Goal: Task Accomplishment & Management: Use online tool/utility

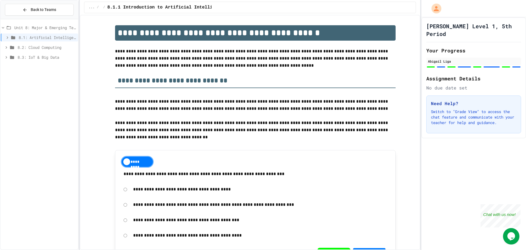
click at [32, 61] on div "8.3: IoT & Big Data" at bounding box center [40, 57] width 78 height 8
click at [35, 66] on span "8.3.1 The Internet of Things and Big Data: Our Connected Digital World" at bounding box center [48, 67] width 56 height 6
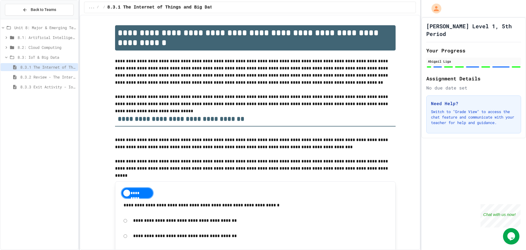
click at [36, 75] on span "8.3.2 Review - The Internet of Things and Big Data" at bounding box center [48, 77] width 56 height 6
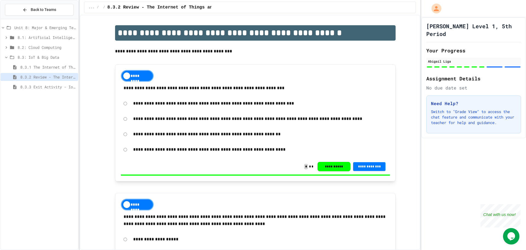
click at [38, 88] on span "8.3.3 Exit Activity - IoT Data Detective Challenge" at bounding box center [48, 87] width 56 height 6
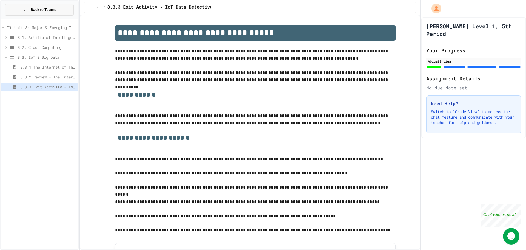
click at [34, 11] on span "Back to Teams" at bounding box center [43, 10] width 25 height 6
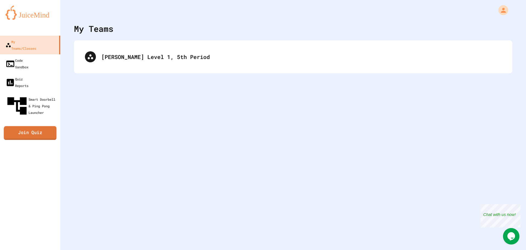
click at [47, 126] on link "Join Quiz" at bounding box center [30, 133] width 53 height 14
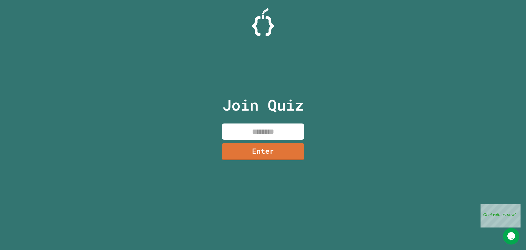
click at [272, 136] on input at bounding box center [263, 131] width 82 height 16
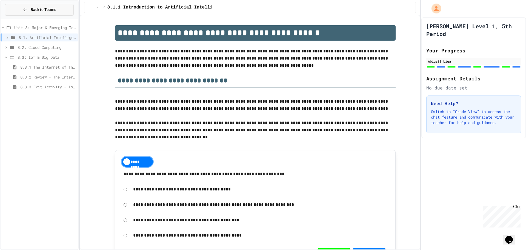
click at [55, 12] on span "Back to Teams" at bounding box center [43, 10] width 25 height 6
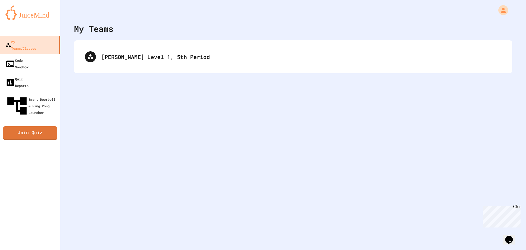
click at [25, 126] on link "Join Quiz" at bounding box center [30, 133] width 54 height 14
